Goal: Transaction & Acquisition: Purchase product/service

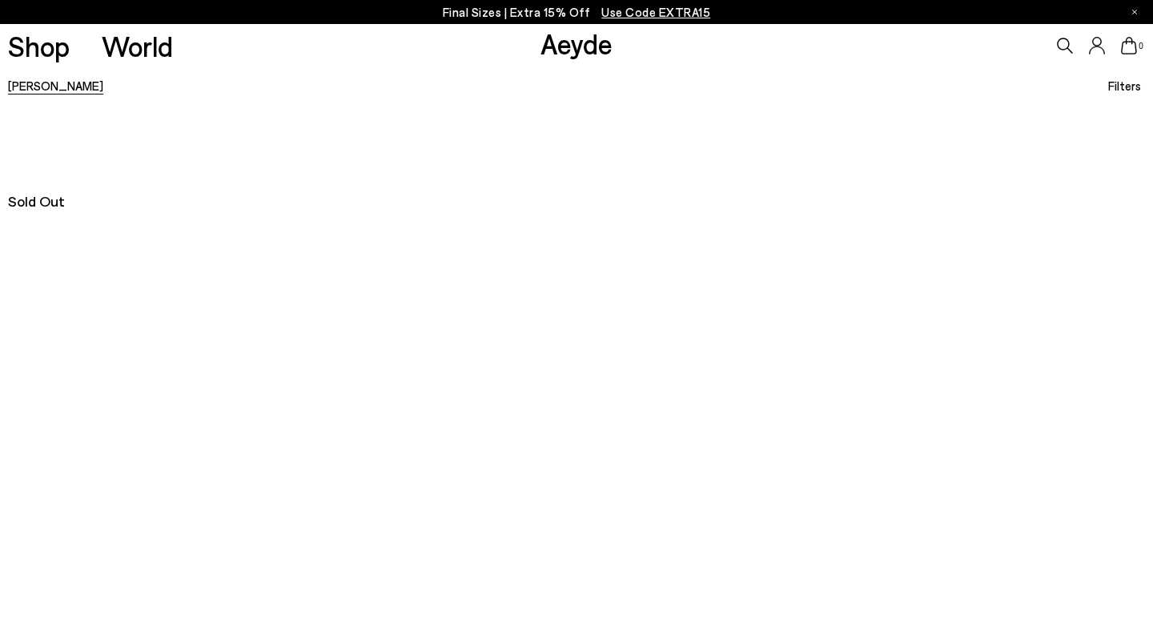
click at [295, 127] on div at bounding box center [576, 143] width 1153 height 80
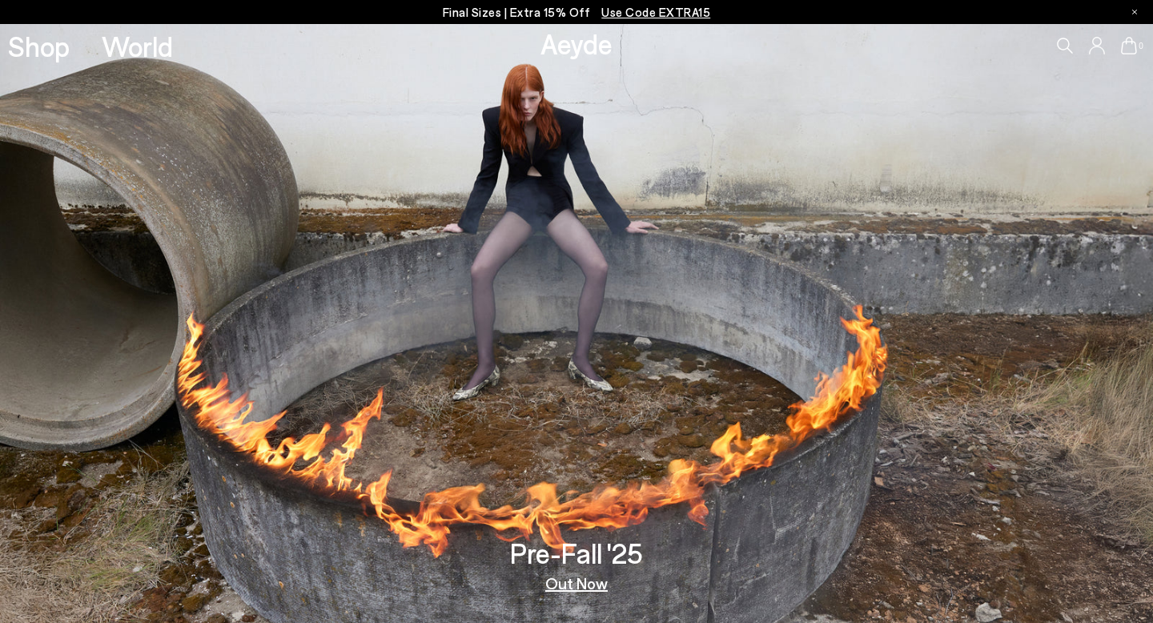
click at [648, 13] on span "Use Code EXTRA15" at bounding box center [655, 12] width 109 height 14
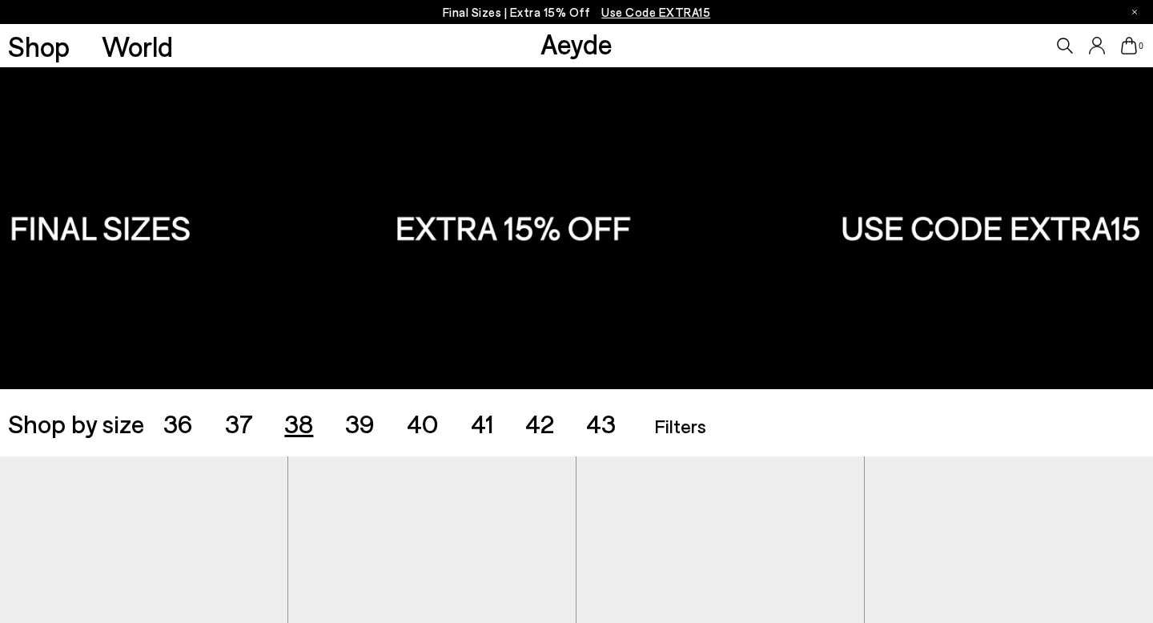
click at [298, 425] on span "38" at bounding box center [298, 422] width 29 height 30
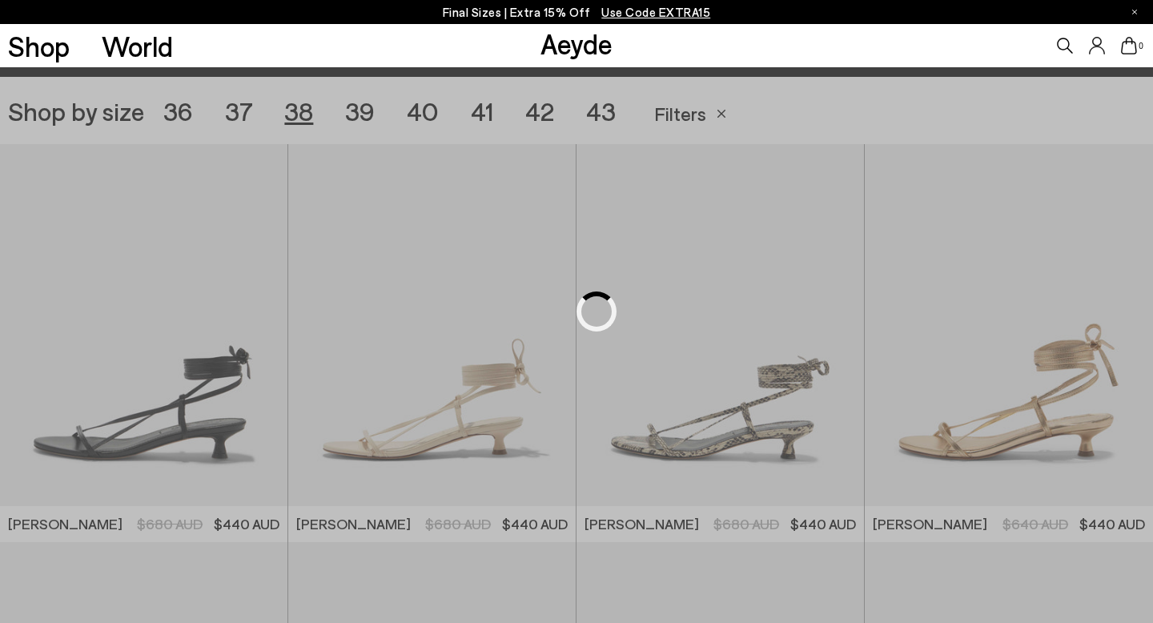
scroll to position [321, 0]
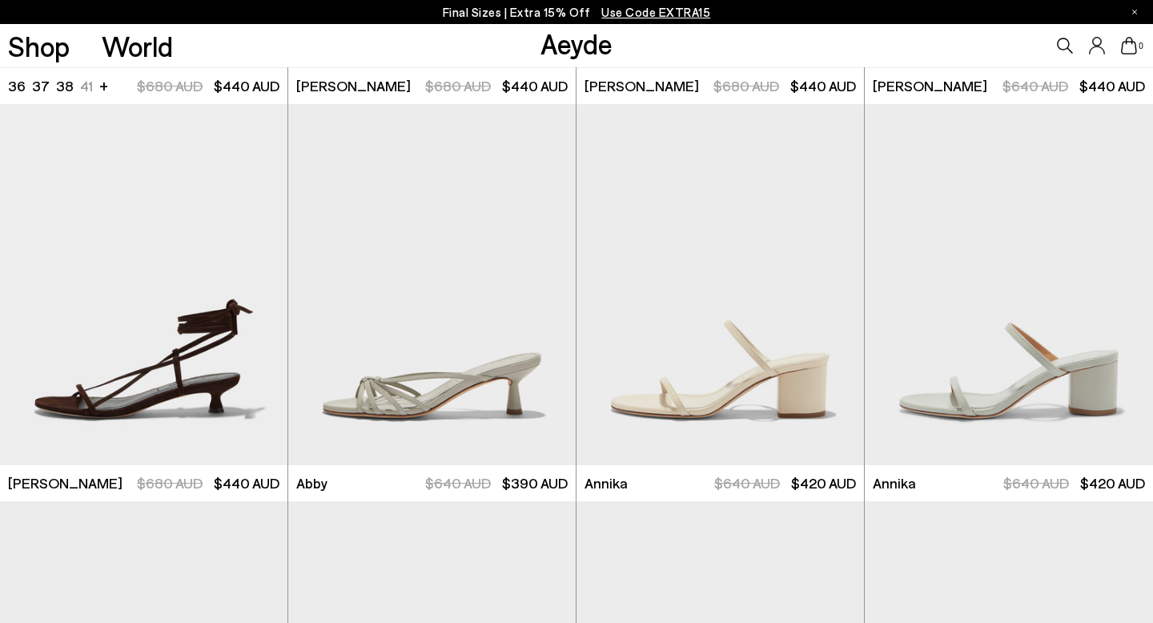
scroll to position [868, 0]
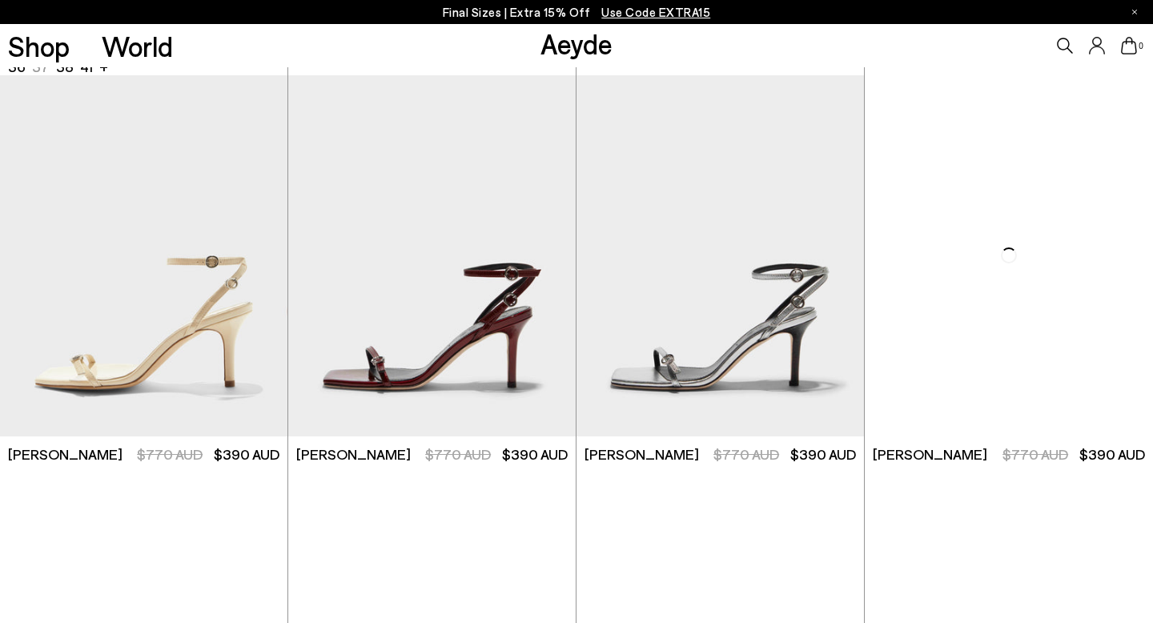
scroll to position [2404, 0]
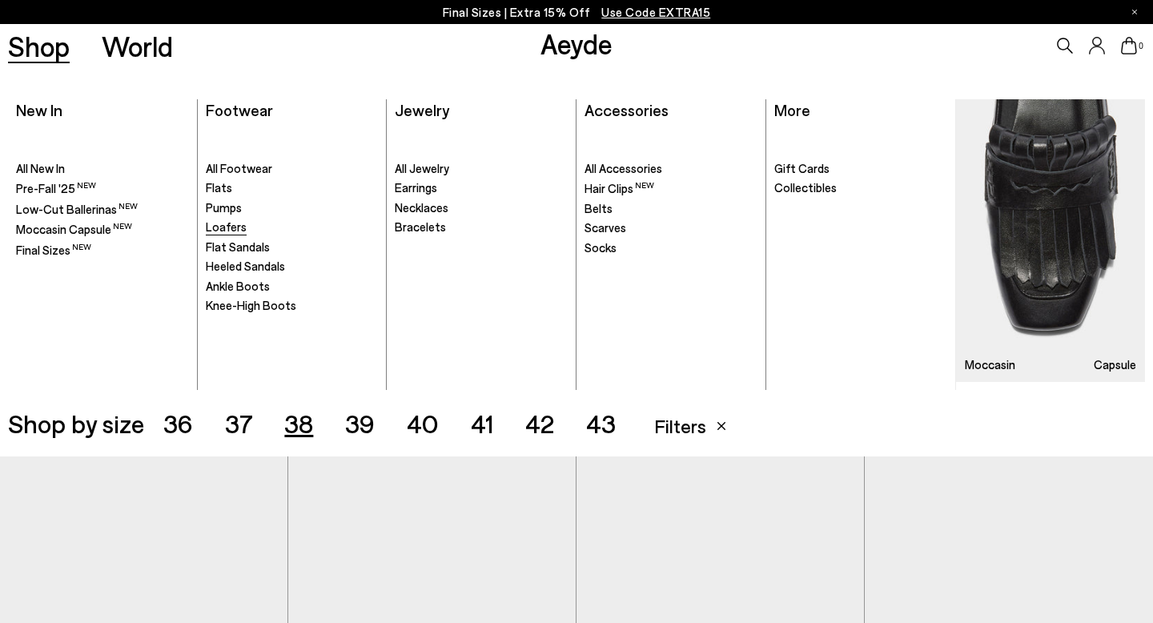
click at [229, 227] on span "Loafers" at bounding box center [226, 226] width 41 height 14
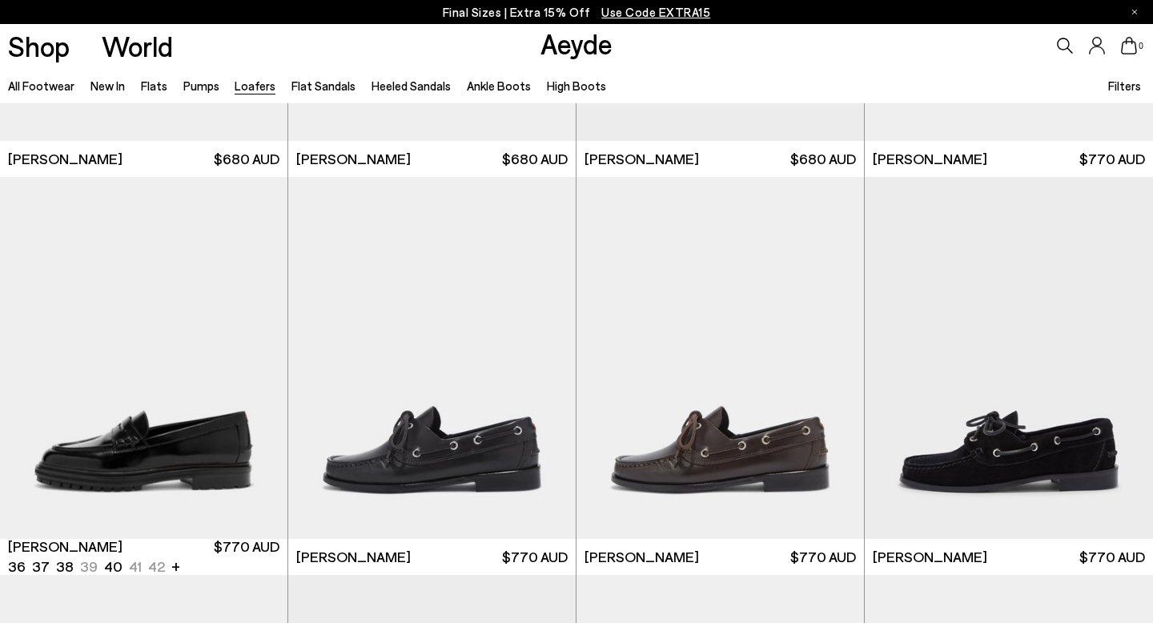
scroll to position [1255, 0]
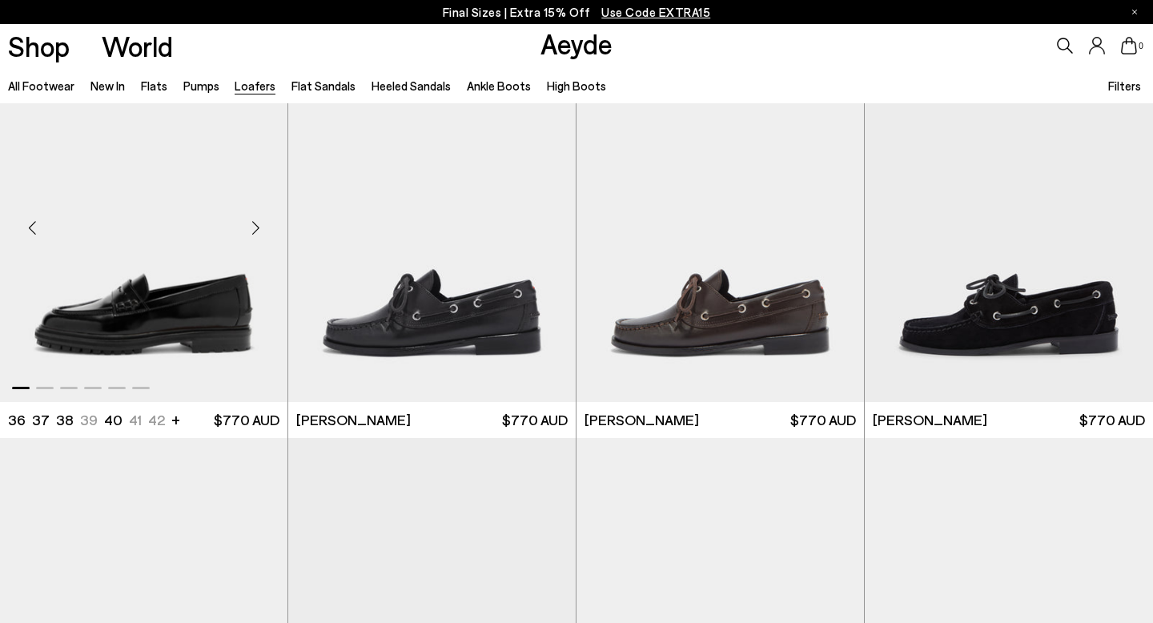
click at [250, 246] on div "Next slide" at bounding box center [255, 227] width 48 height 48
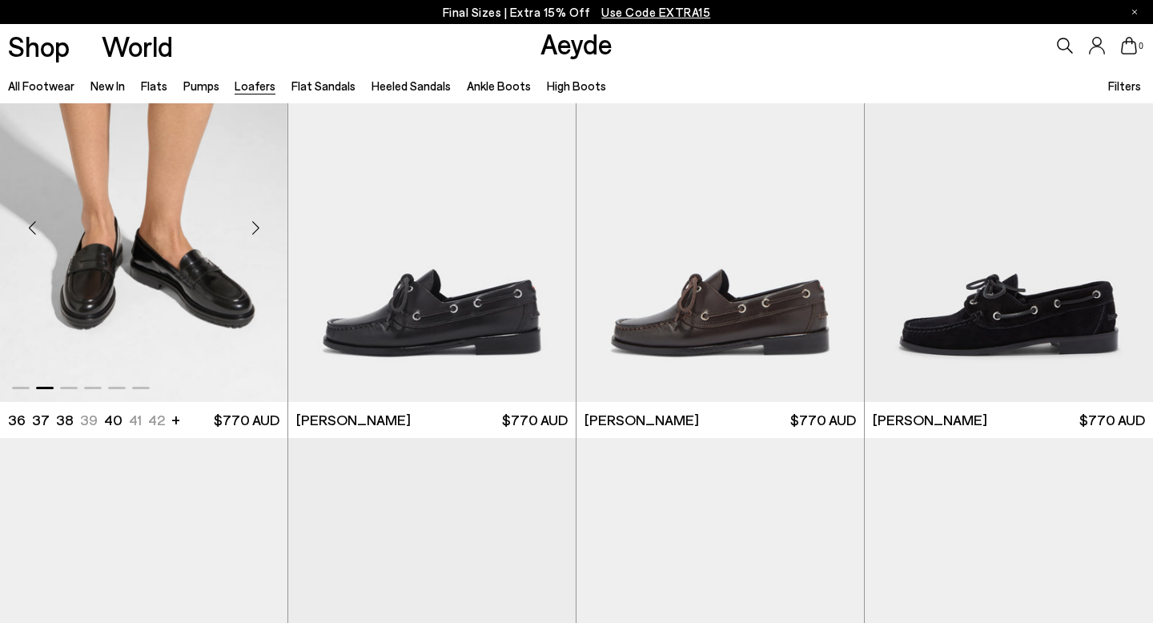
click at [250, 246] on div "Next slide" at bounding box center [255, 227] width 48 height 48
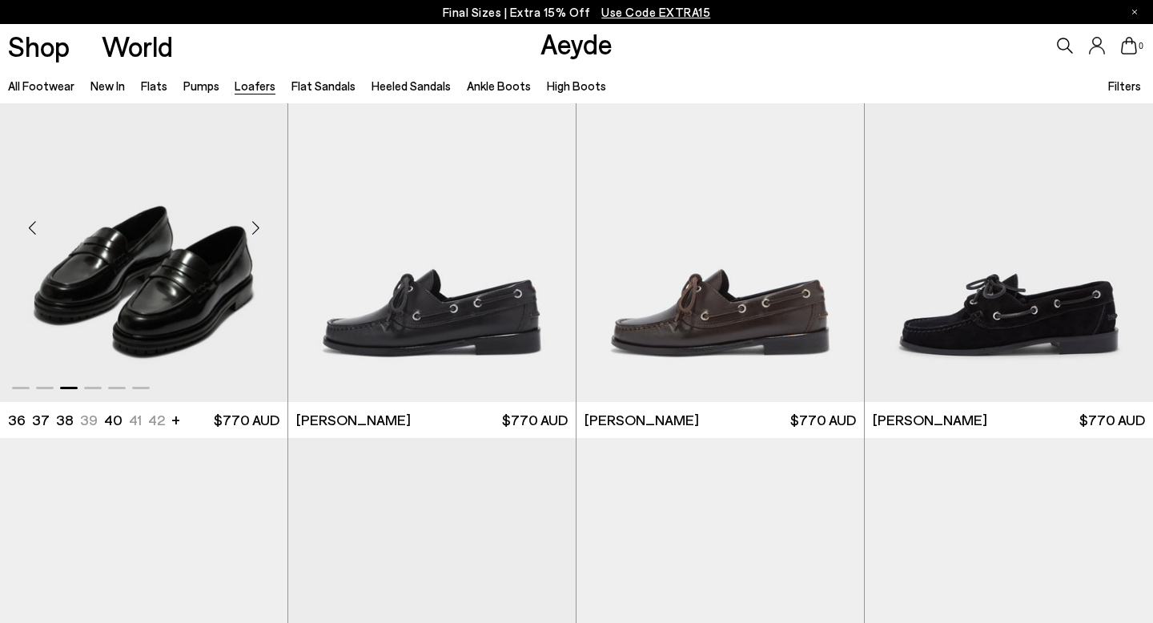
click at [250, 246] on div "Next slide" at bounding box center [255, 227] width 48 height 48
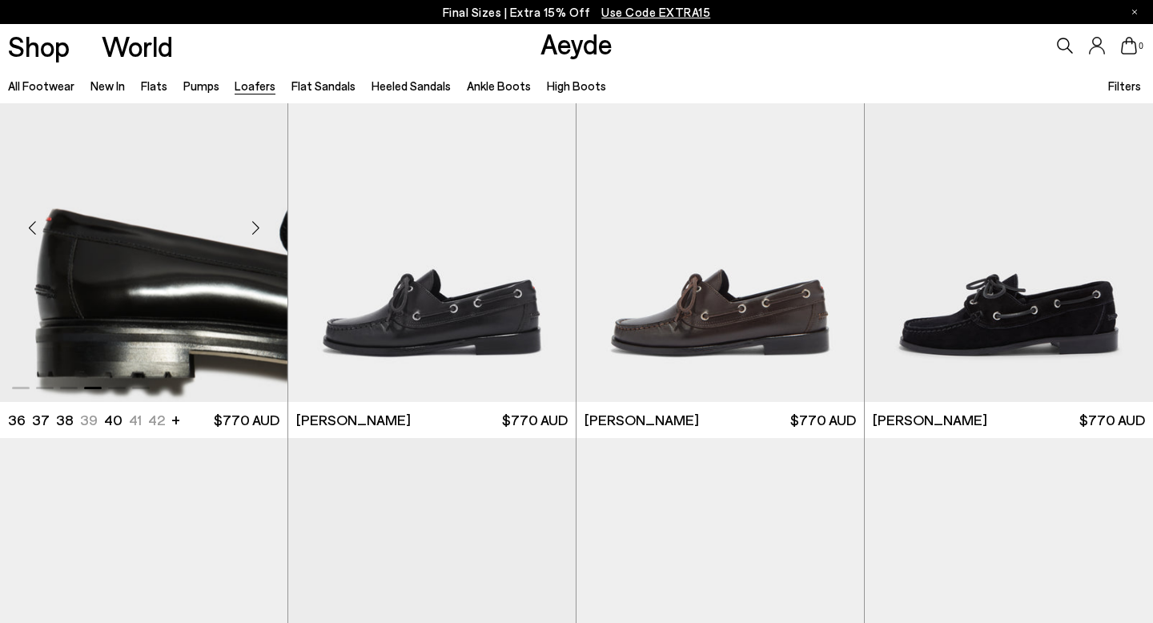
click at [250, 246] on div "Next slide" at bounding box center [255, 227] width 48 height 48
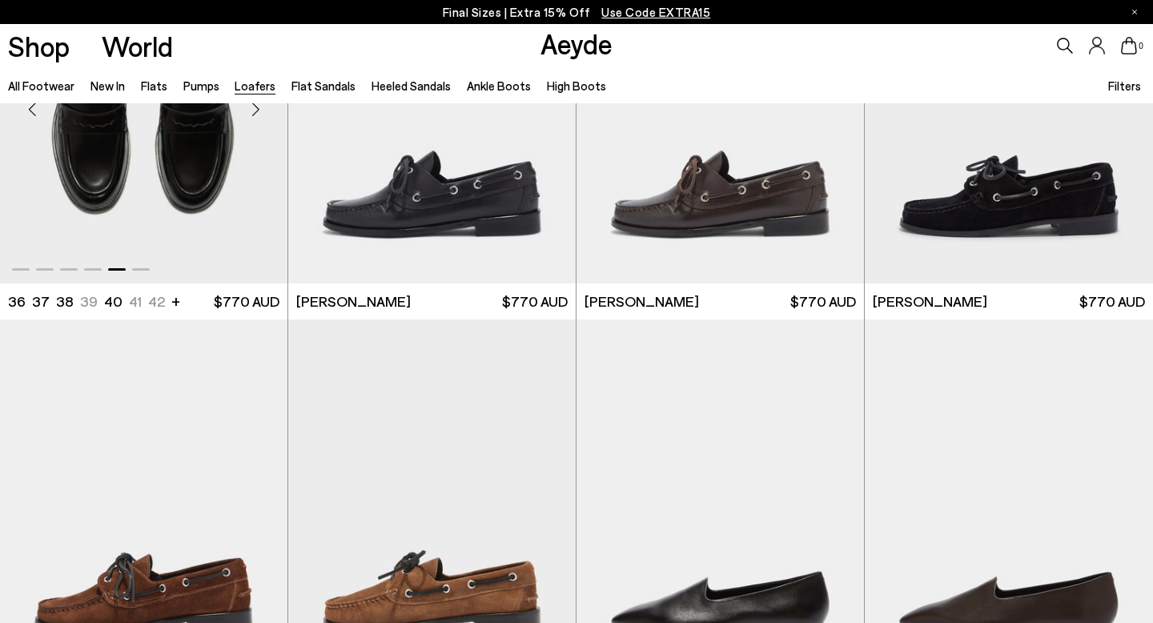
scroll to position [1881, 0]
